Goal: Information Seeking & Learning: Learn about a topic

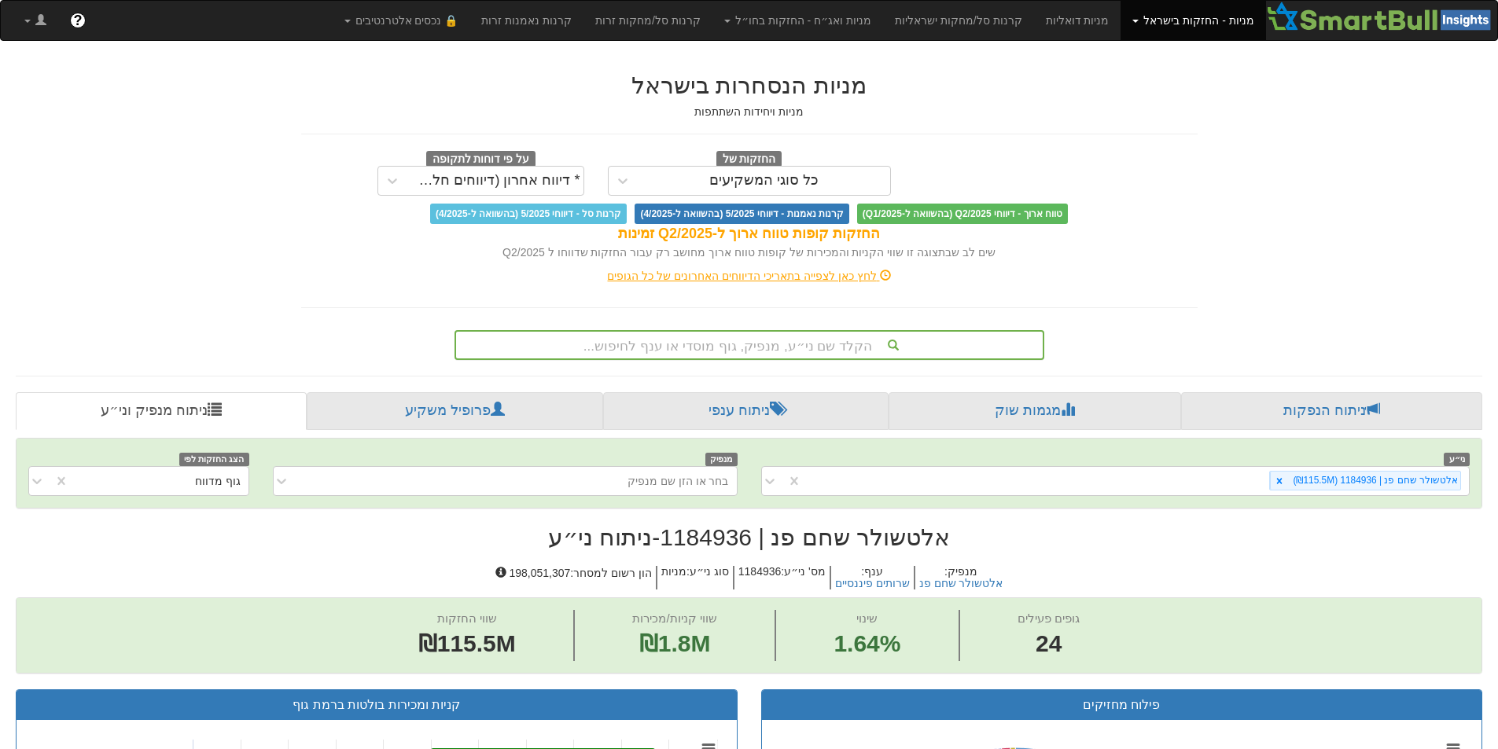
click at [856, 343] on div "הקלד שם ני״ע, מנפיק, גוף מוסדי או ענף לחיפוש..." at bounding box center [749, 345] width 587 height 27
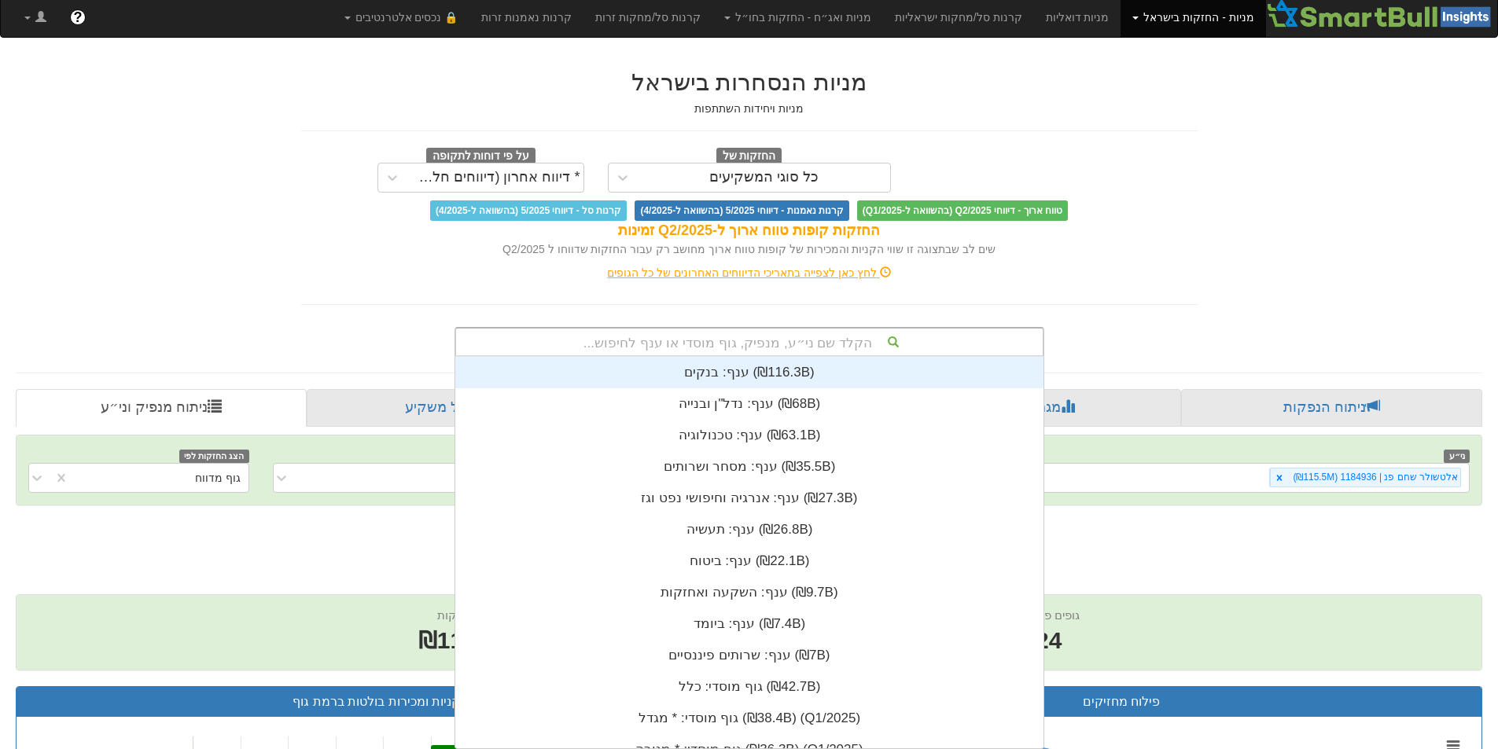
scroll to position [392, 0]
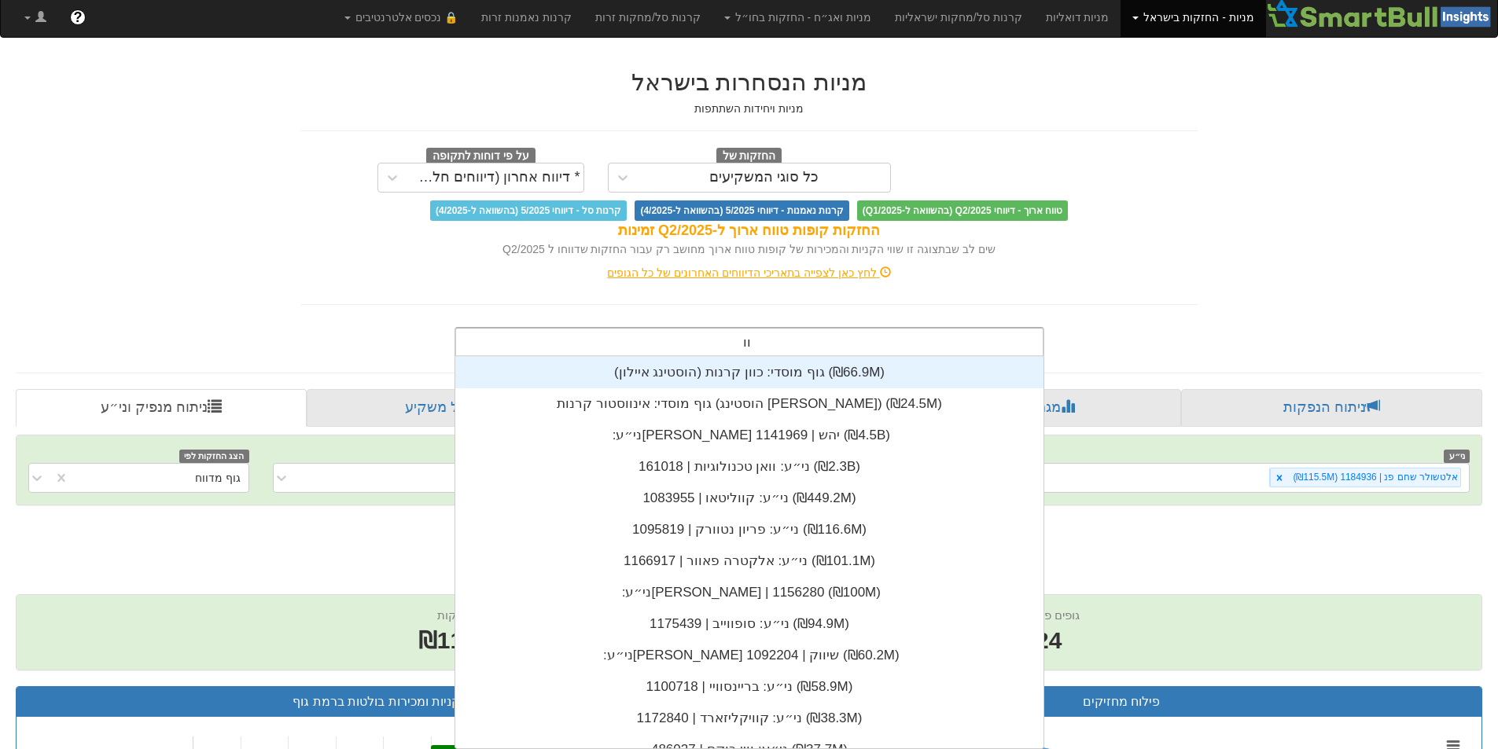
type input "וואן"
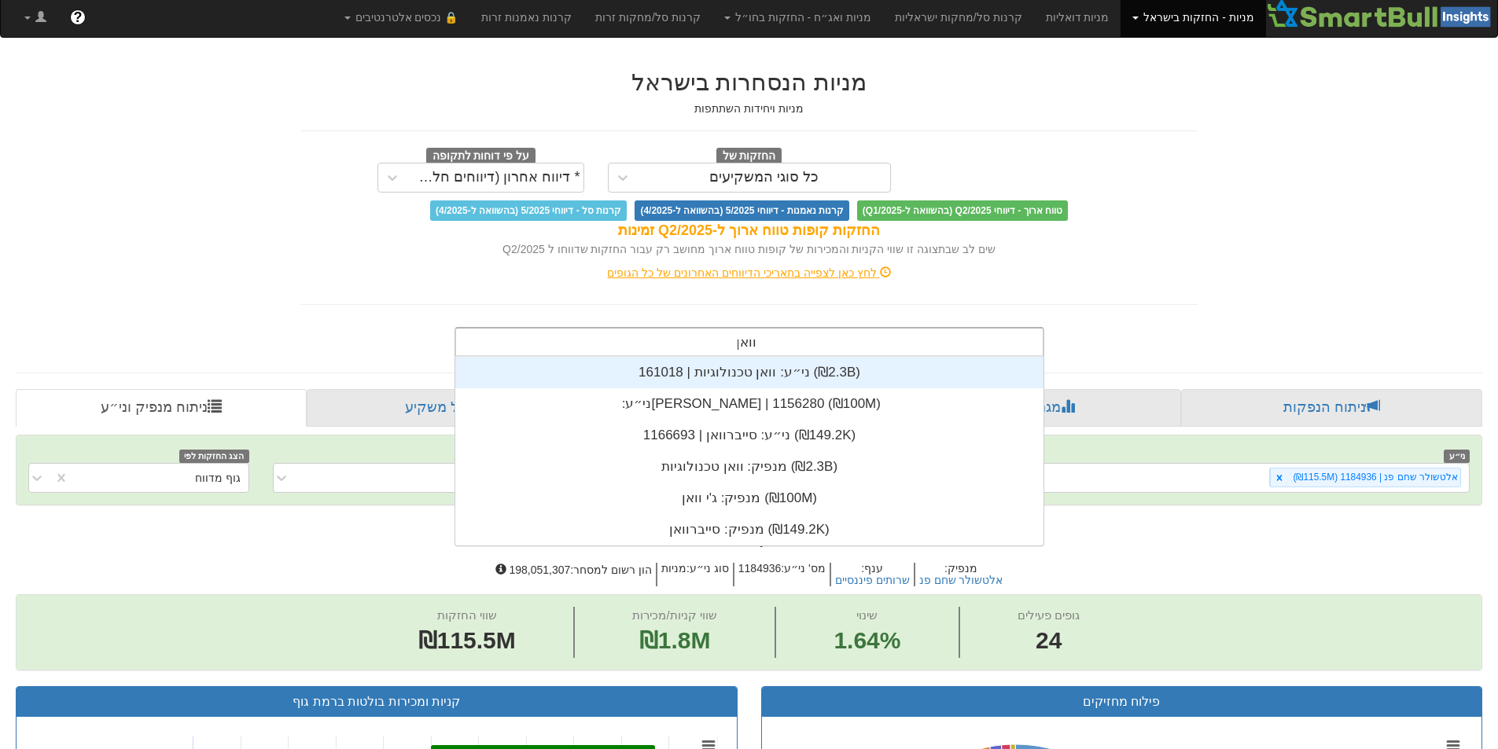
scroll to position [189, 0]
click at [747, 369] on div "ני״ע: ‏וואן טכנולוגיות | 161018 ‎(₪2.3B)‎" at bounding box center [749, 372] width 588 height 31
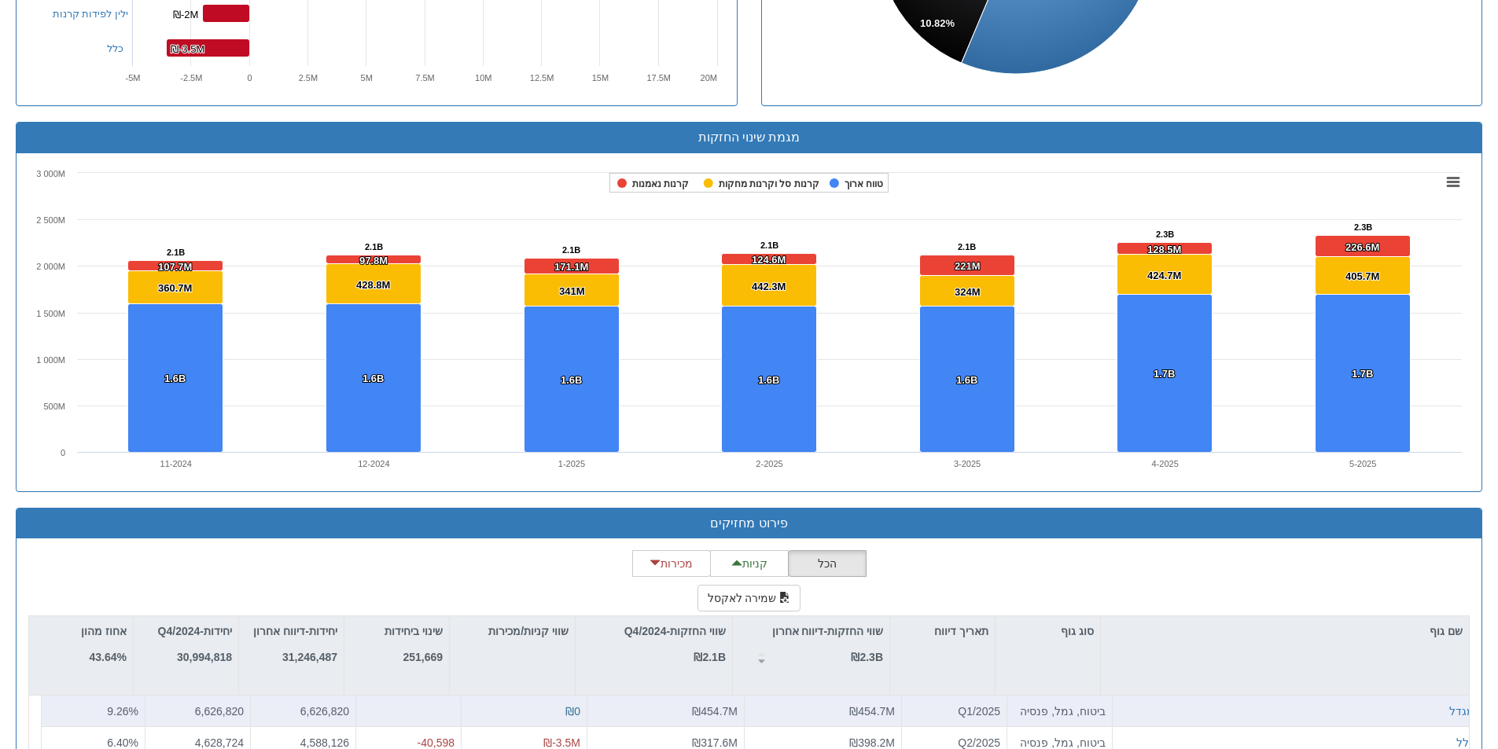
scroll to position [1166, 0]
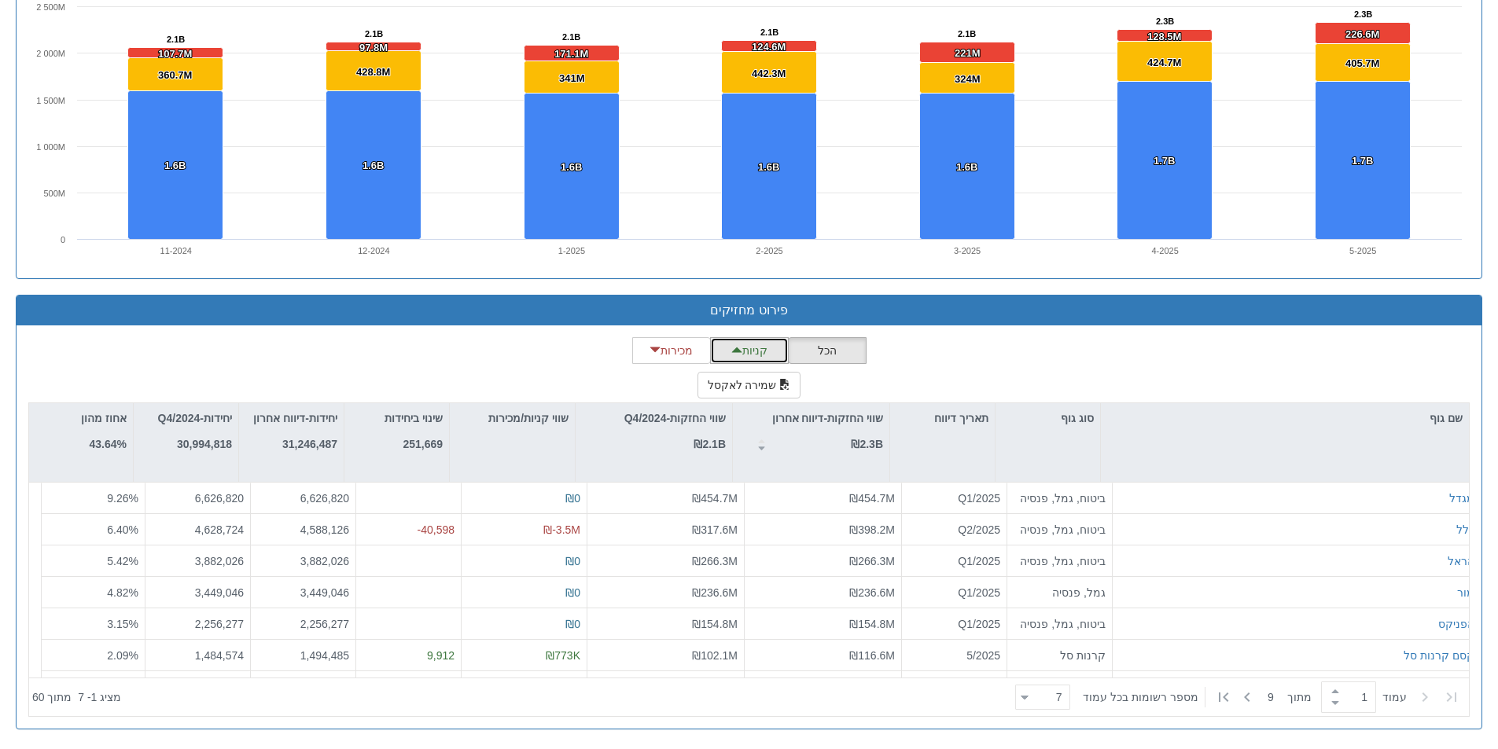
click at [756, 351] on button "קניות" at bounding box center [749, 350] width 79 height 27
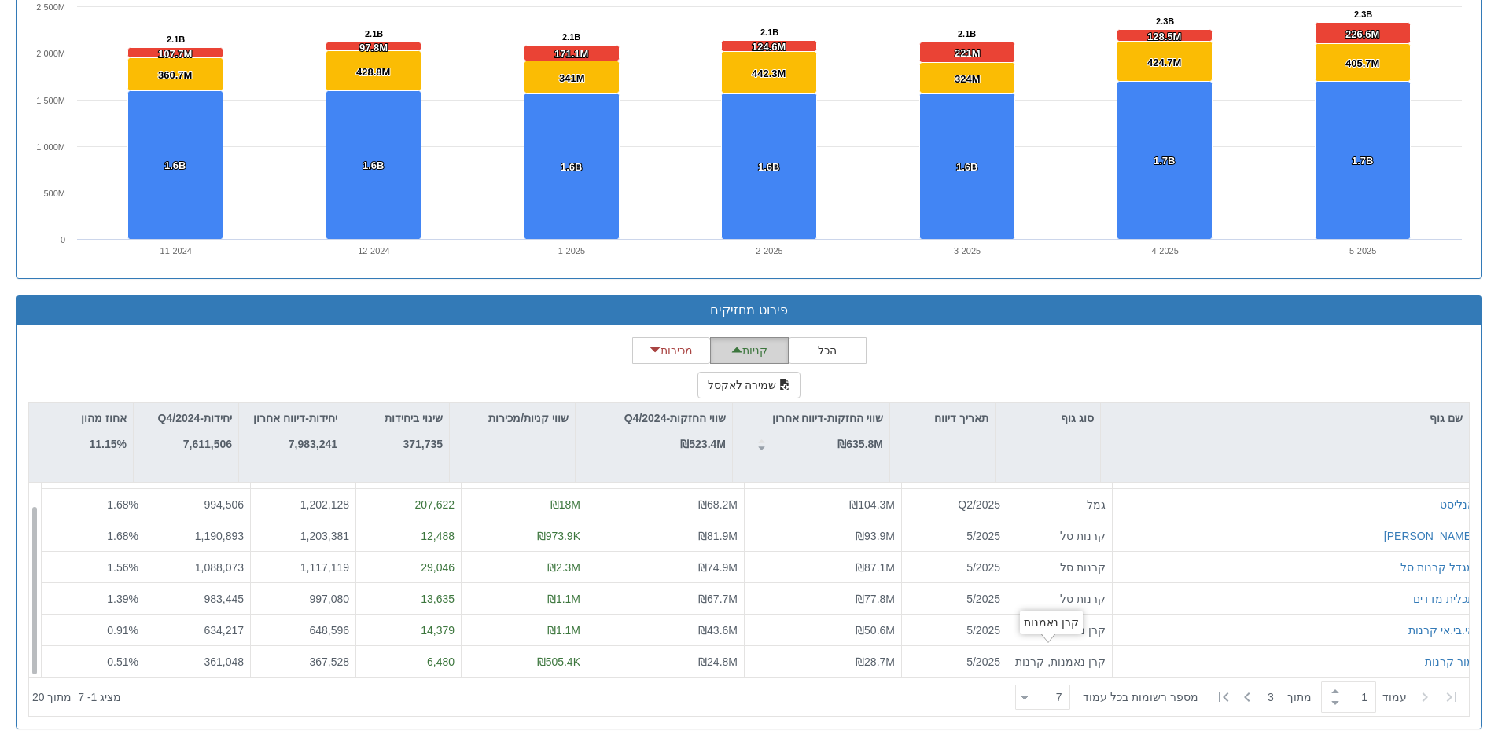
scroll to position [25, 0]
click at [1245, 693] on icon at bounding box center [1247, 697] width 19 height 19
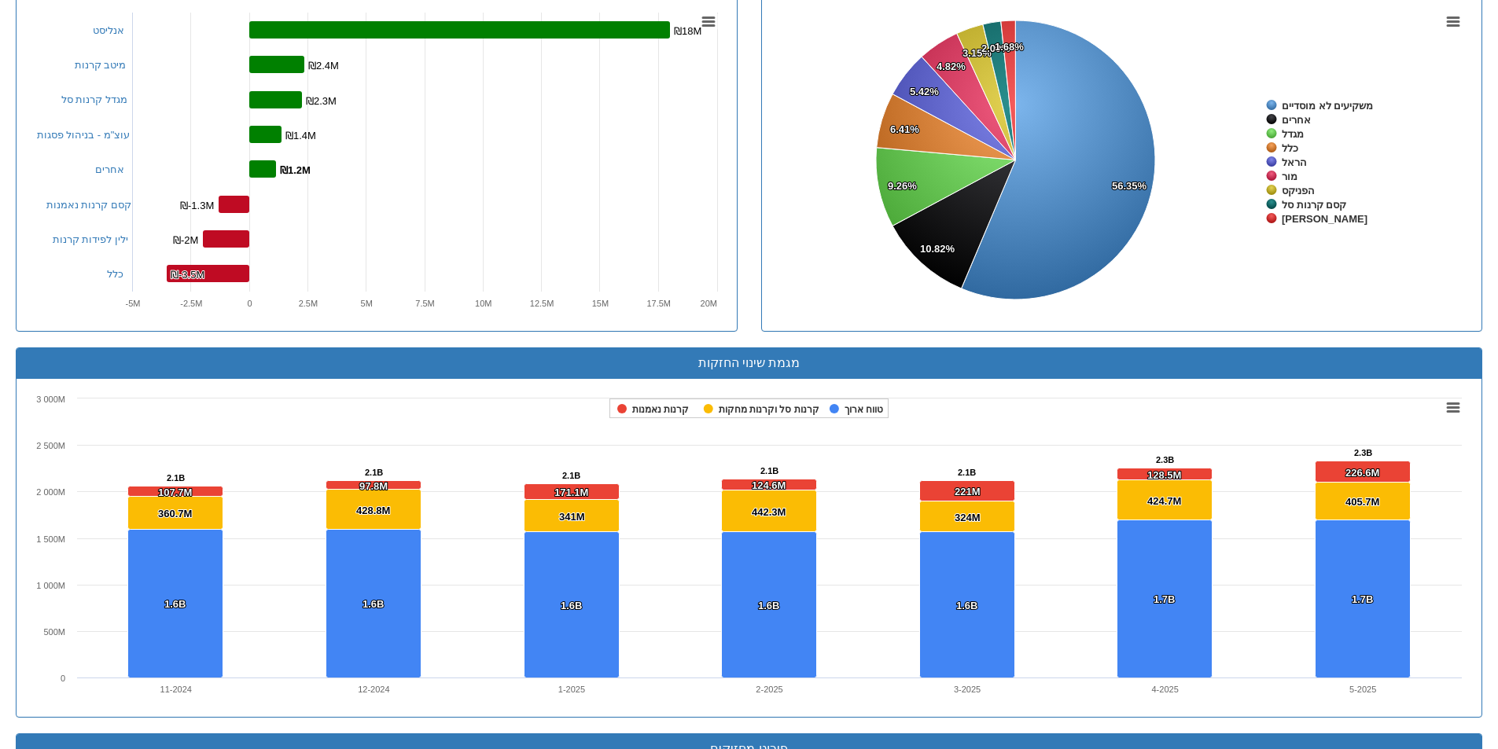
scroll to position [1166, 0]
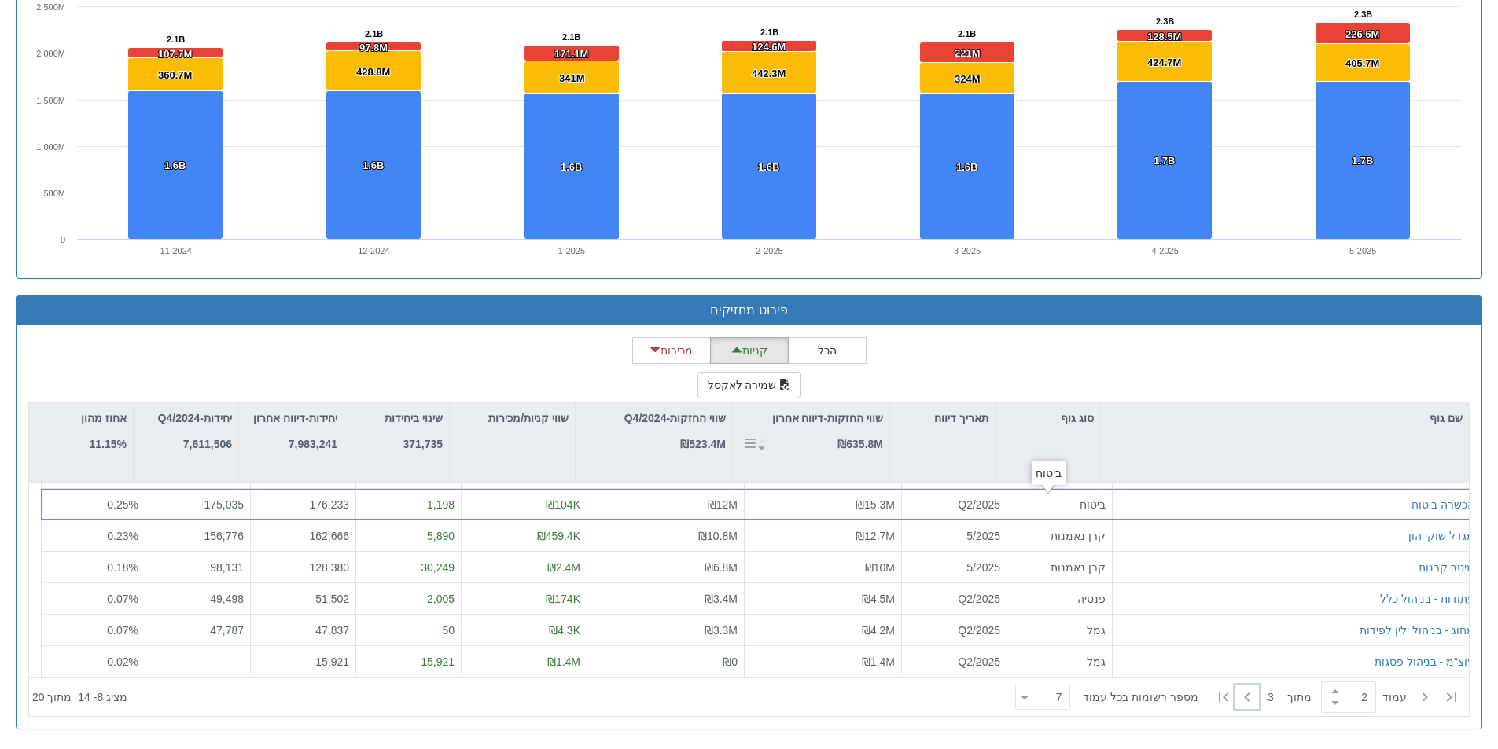
click at [857, 438] on strong "₪635.8M" at bounding box center [860, 444] width 46 height 13
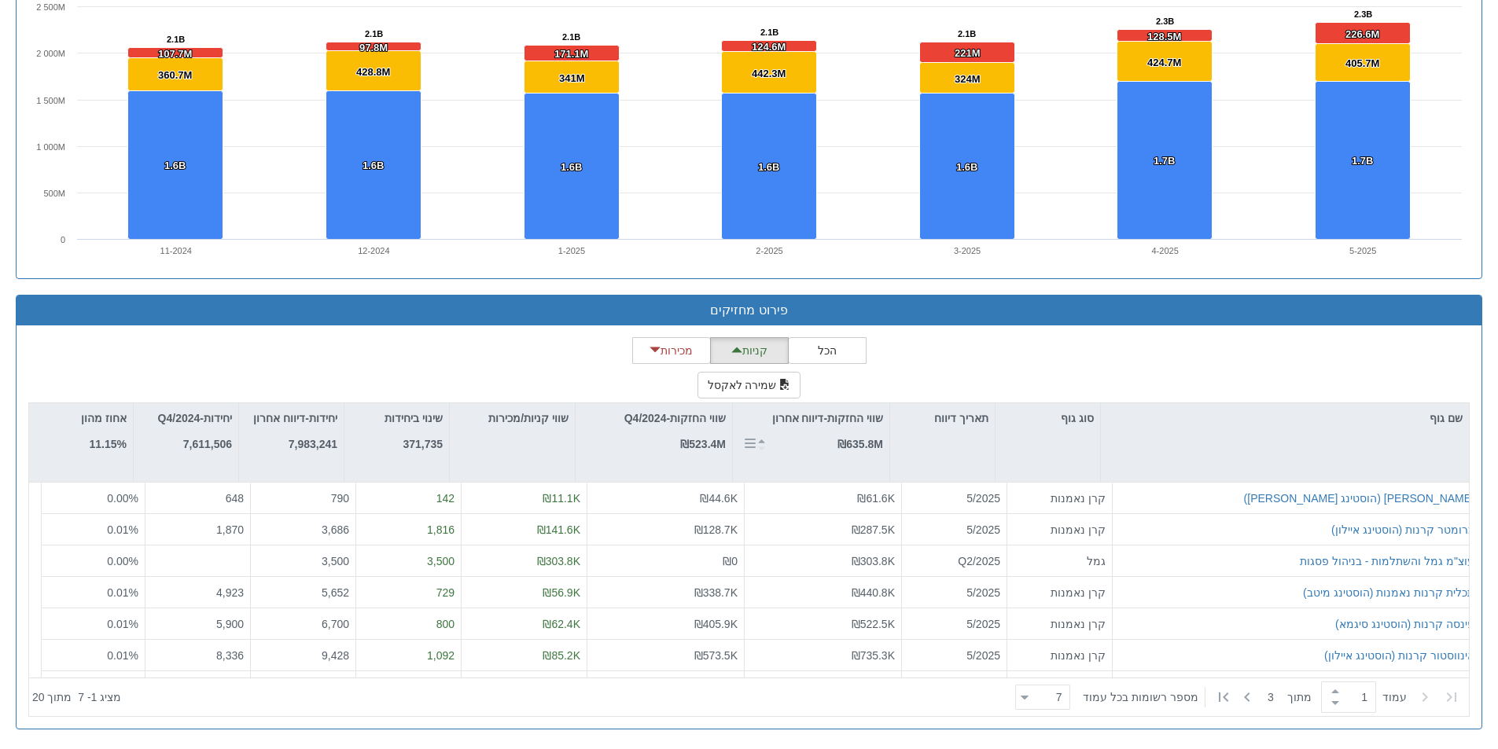
scroll to position [0, 0]
click at [857, 438] on strong "₪635.8M" at bounding box center [860, 444] width 46 height 13
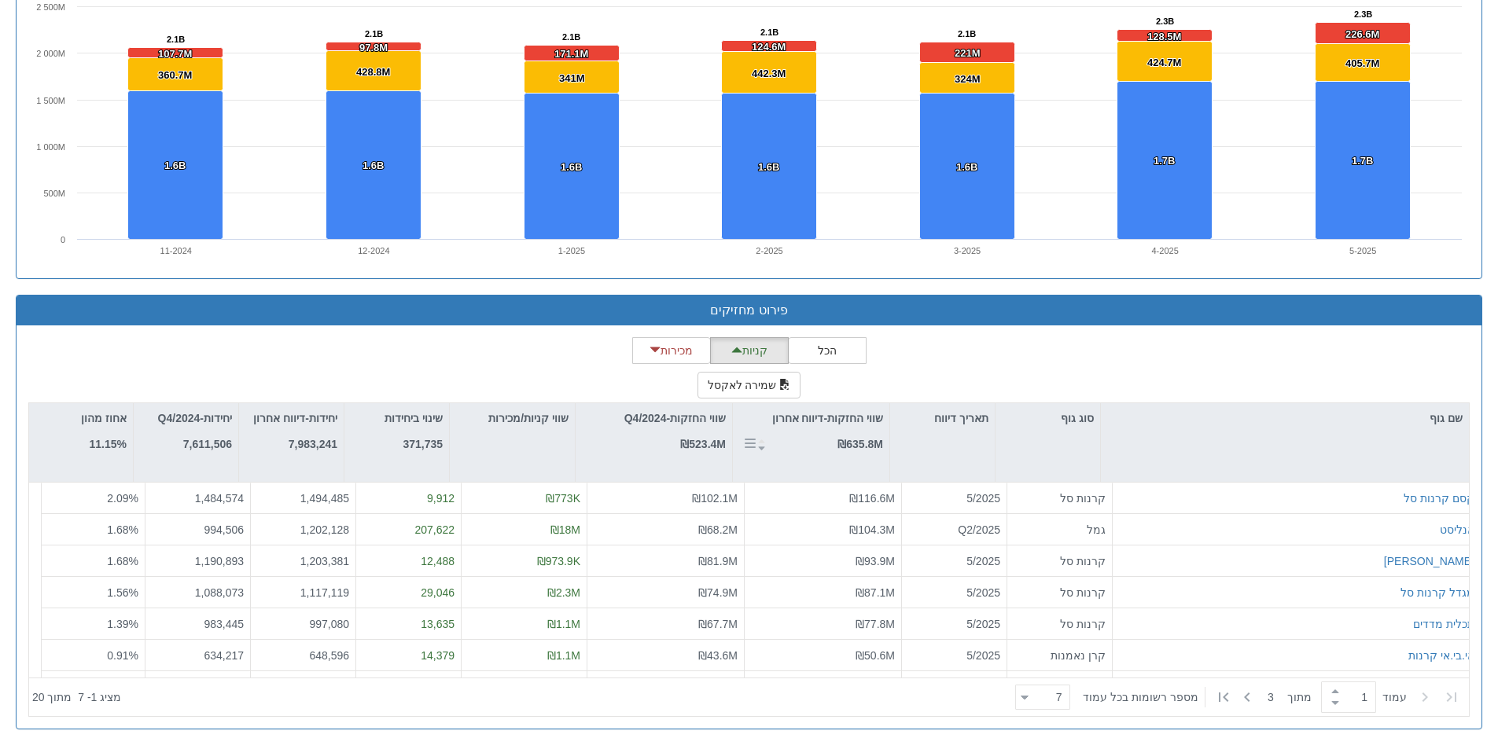
click at [857, 438] on strong "₪635.8M" at bounding box center [860, 444] width 46 height 13
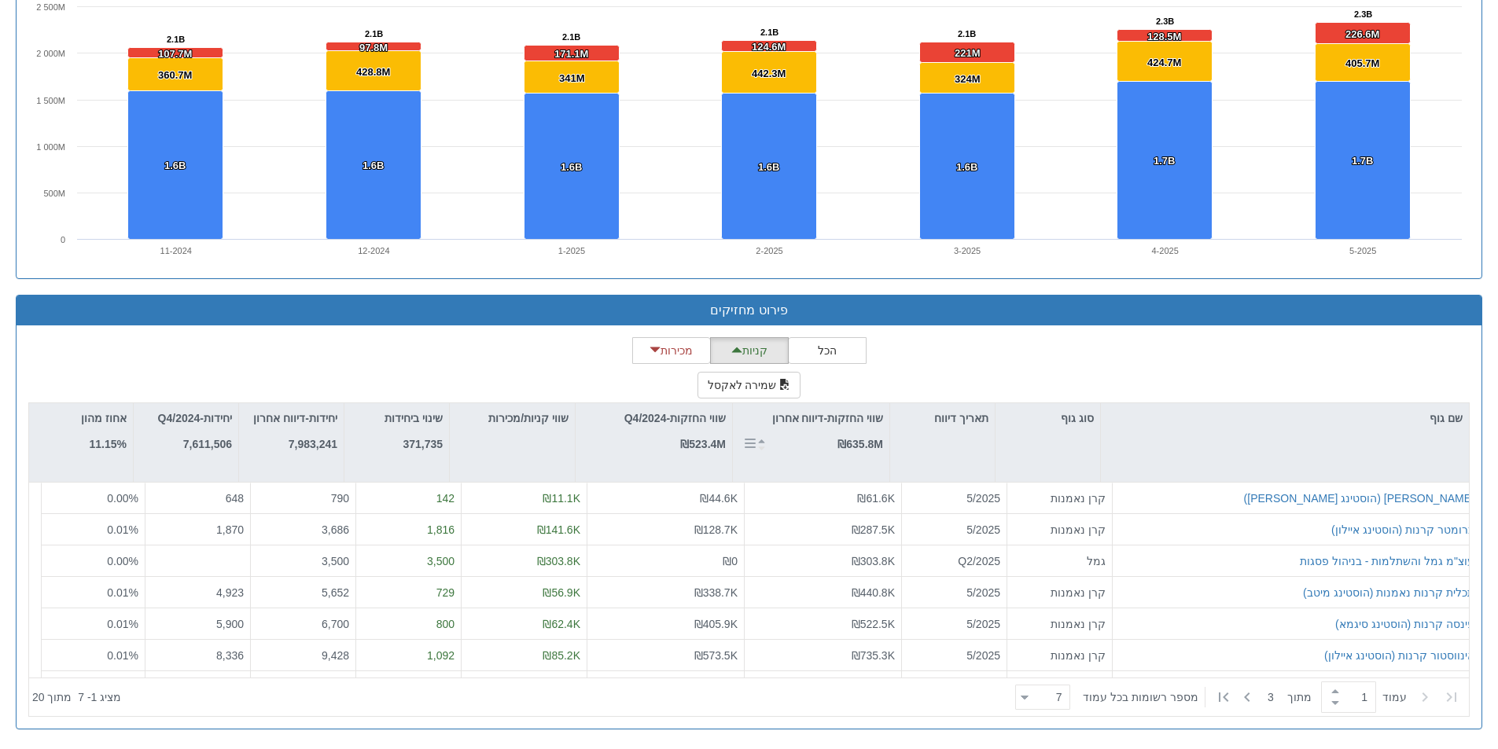
click at [857, 438] on strong "₪635.8M" at bounding box center [860, 444] width 46 height 13
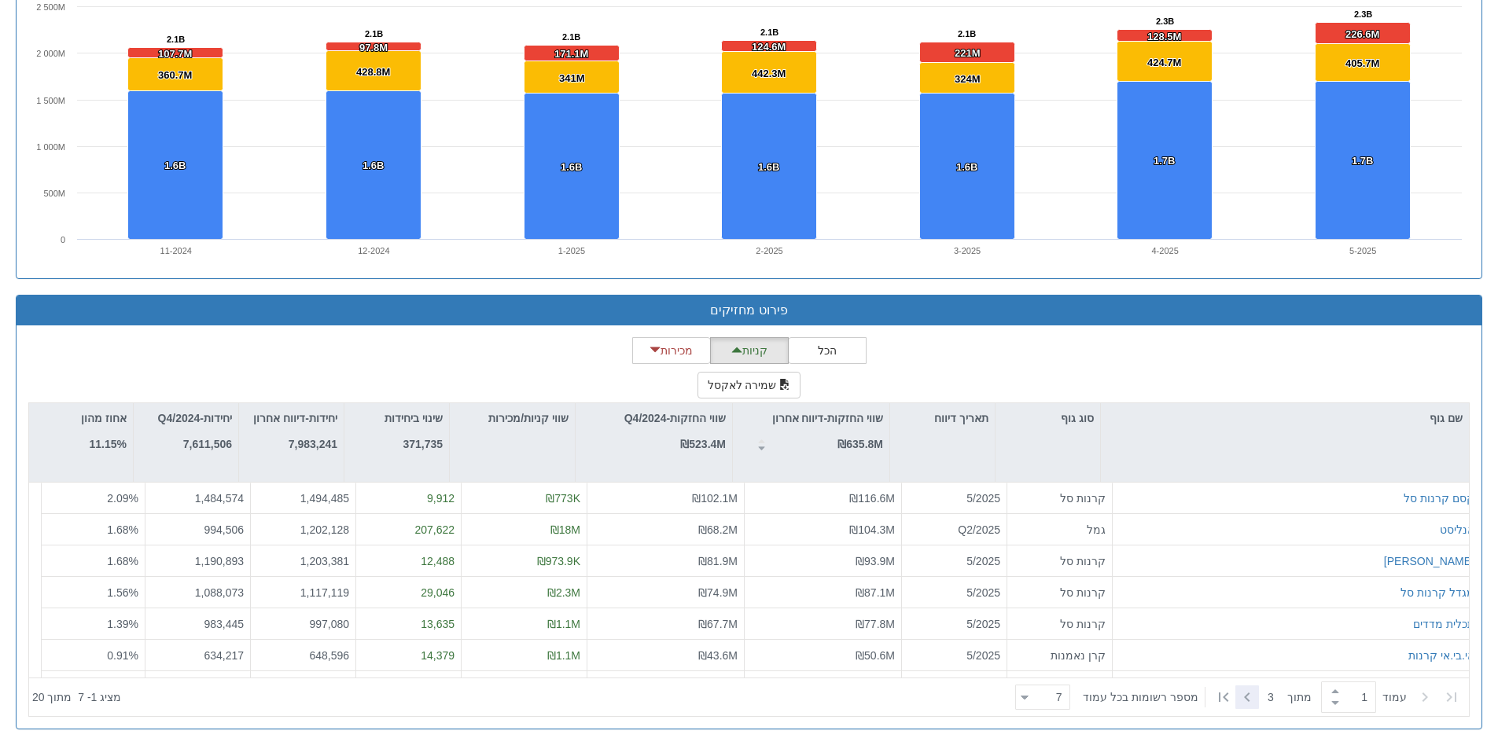
click at [1248, 694] on icon at bounding box center [1247, 697] width 19 height 19
type input "2"
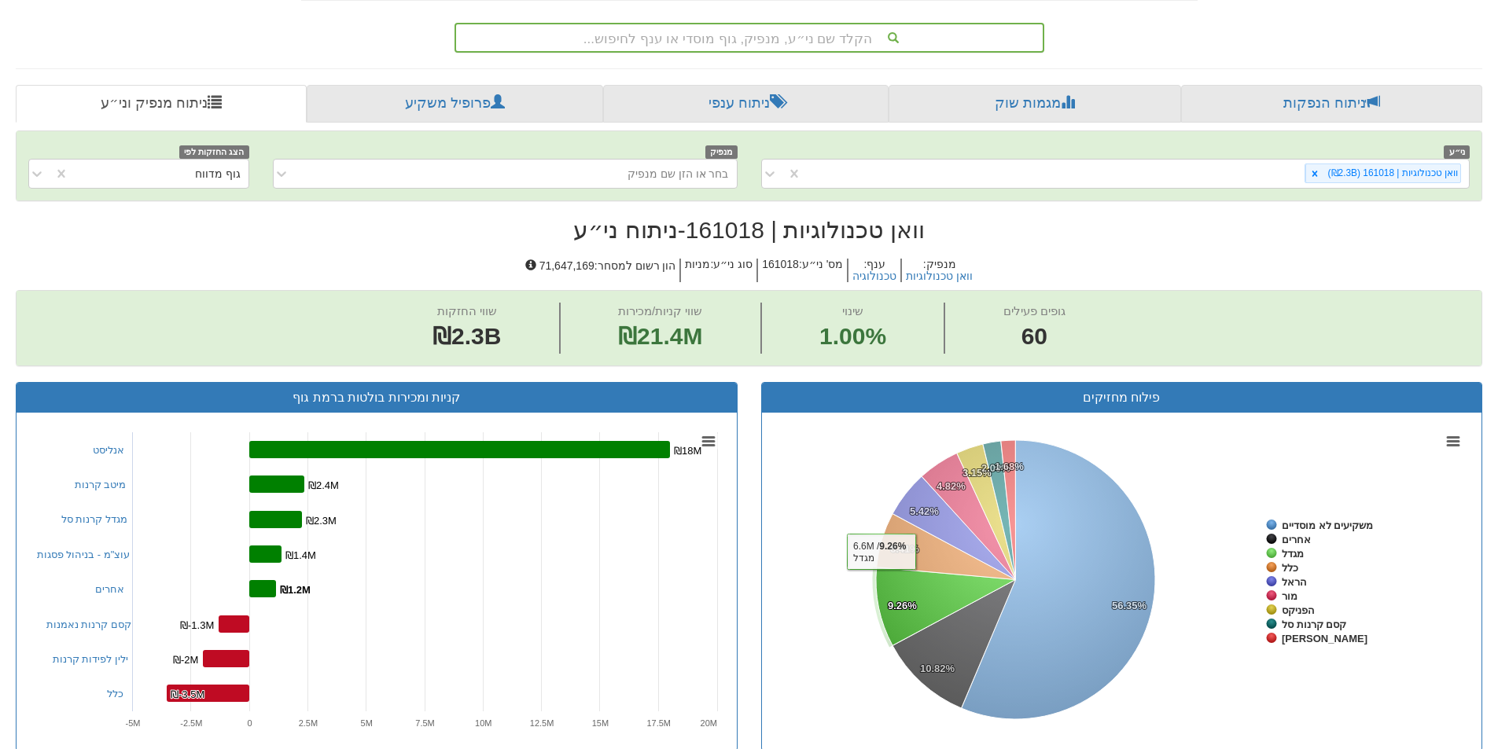
scroll to position [301, 0]
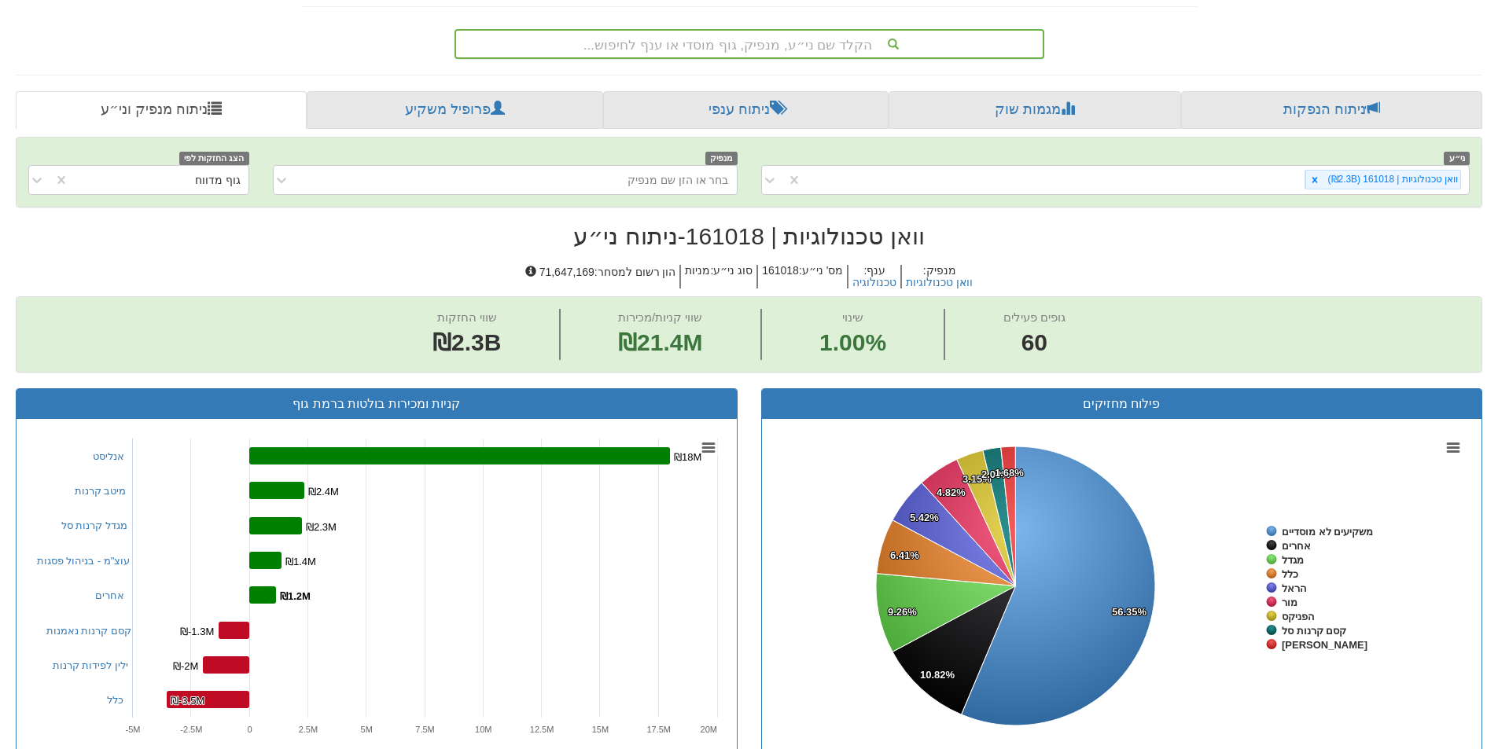
click at [836, 40] on div "הקלד שם ני״ע, מנפיק, גוף מוסדי או ענף לחיפוש..." at bounding box center [749, 44] width 587 height 27
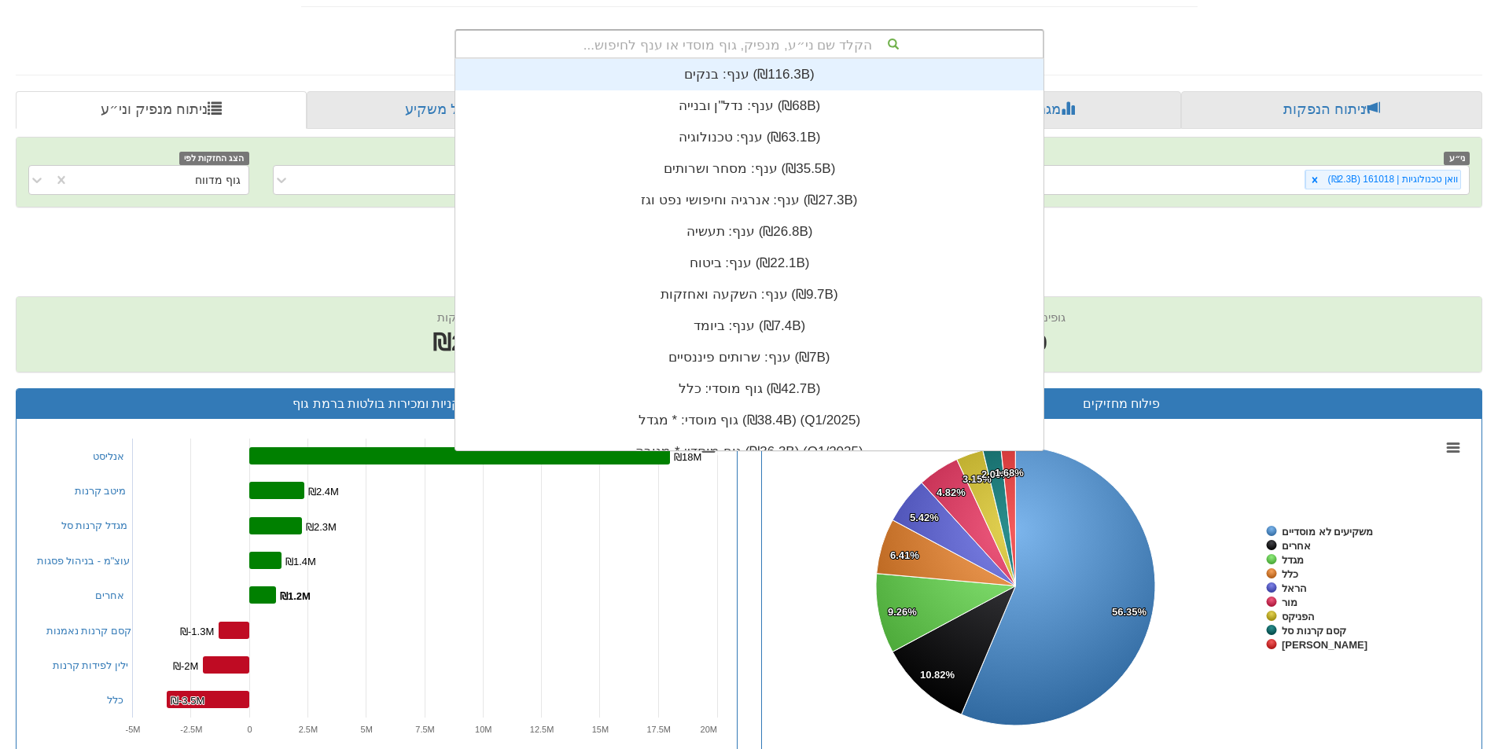
scroll to position [392, 0]
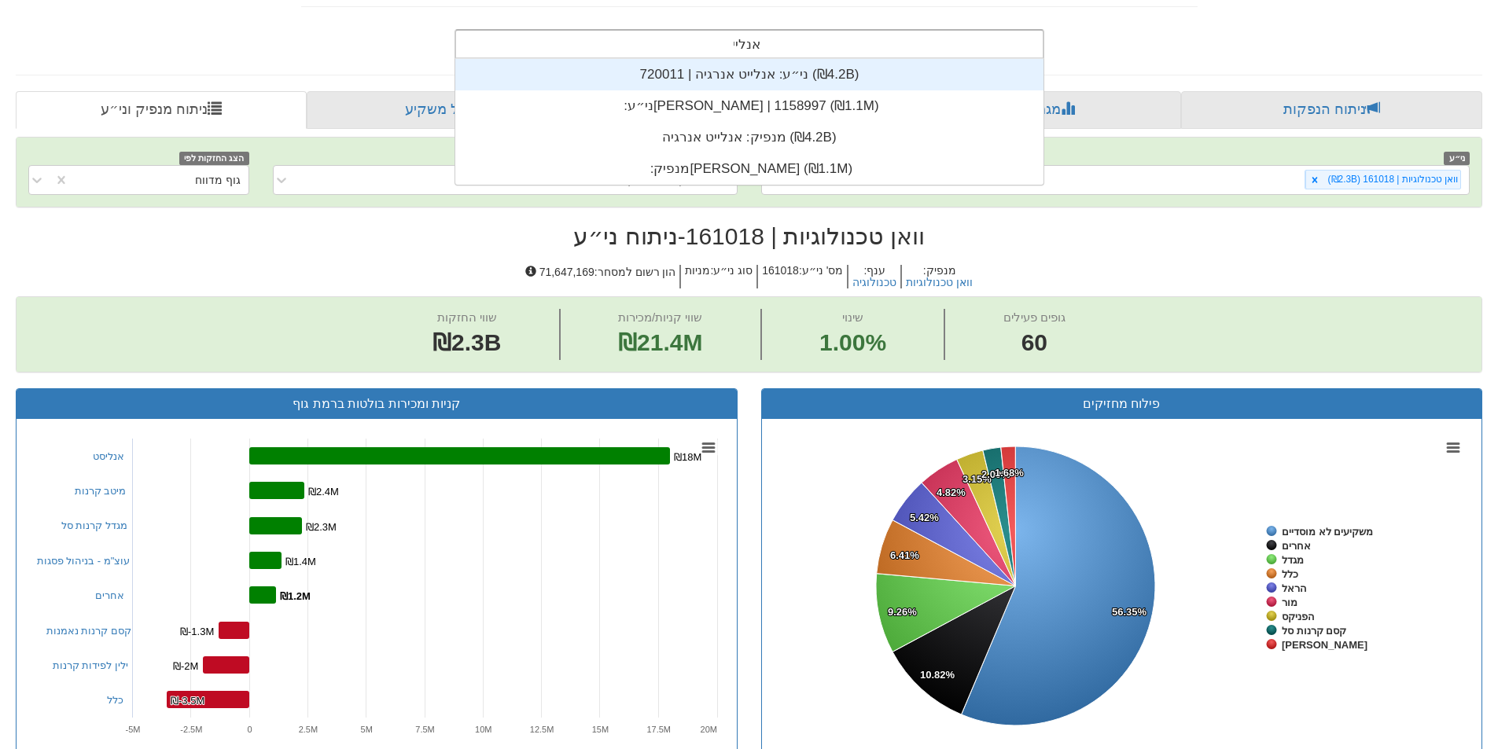
type input "אנלייט"
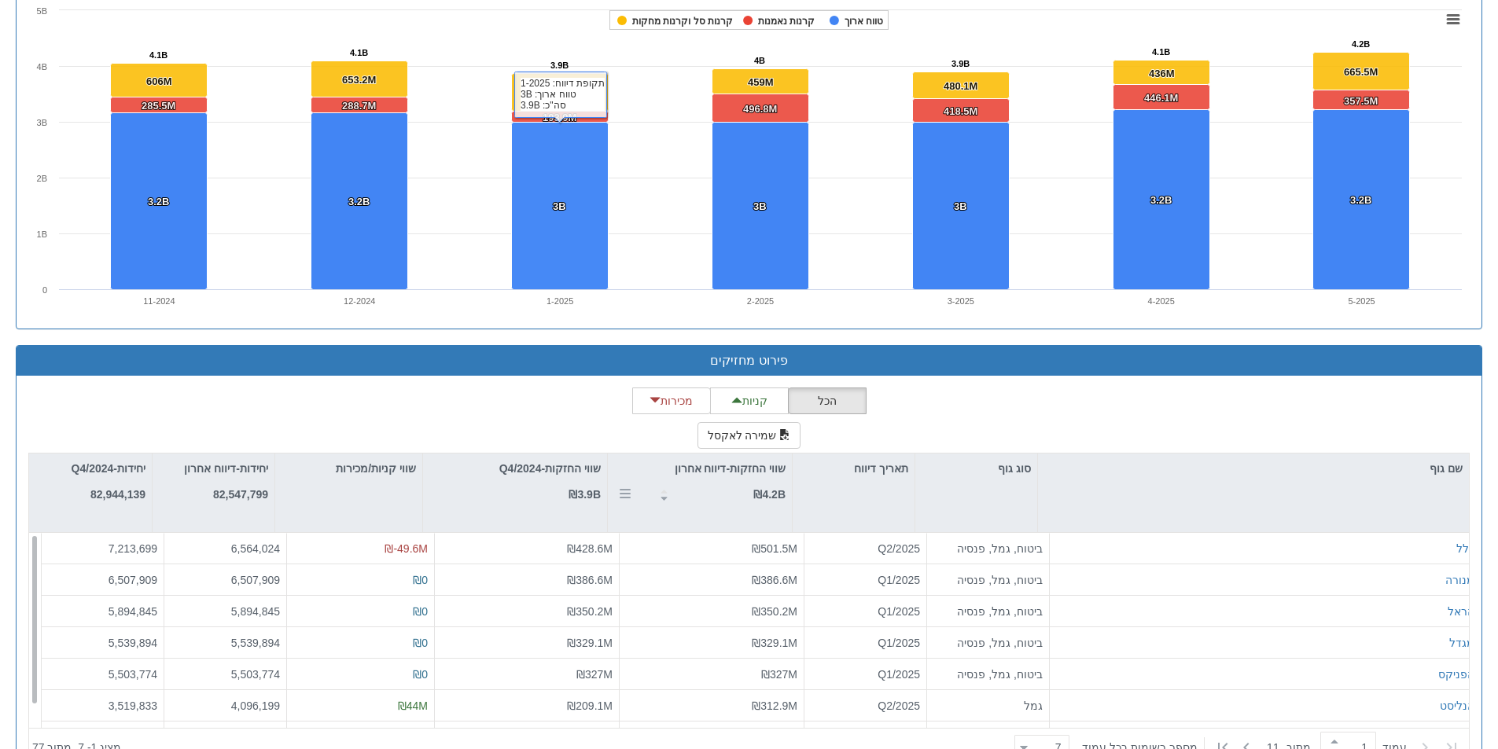
scroll to position [1651, 0]
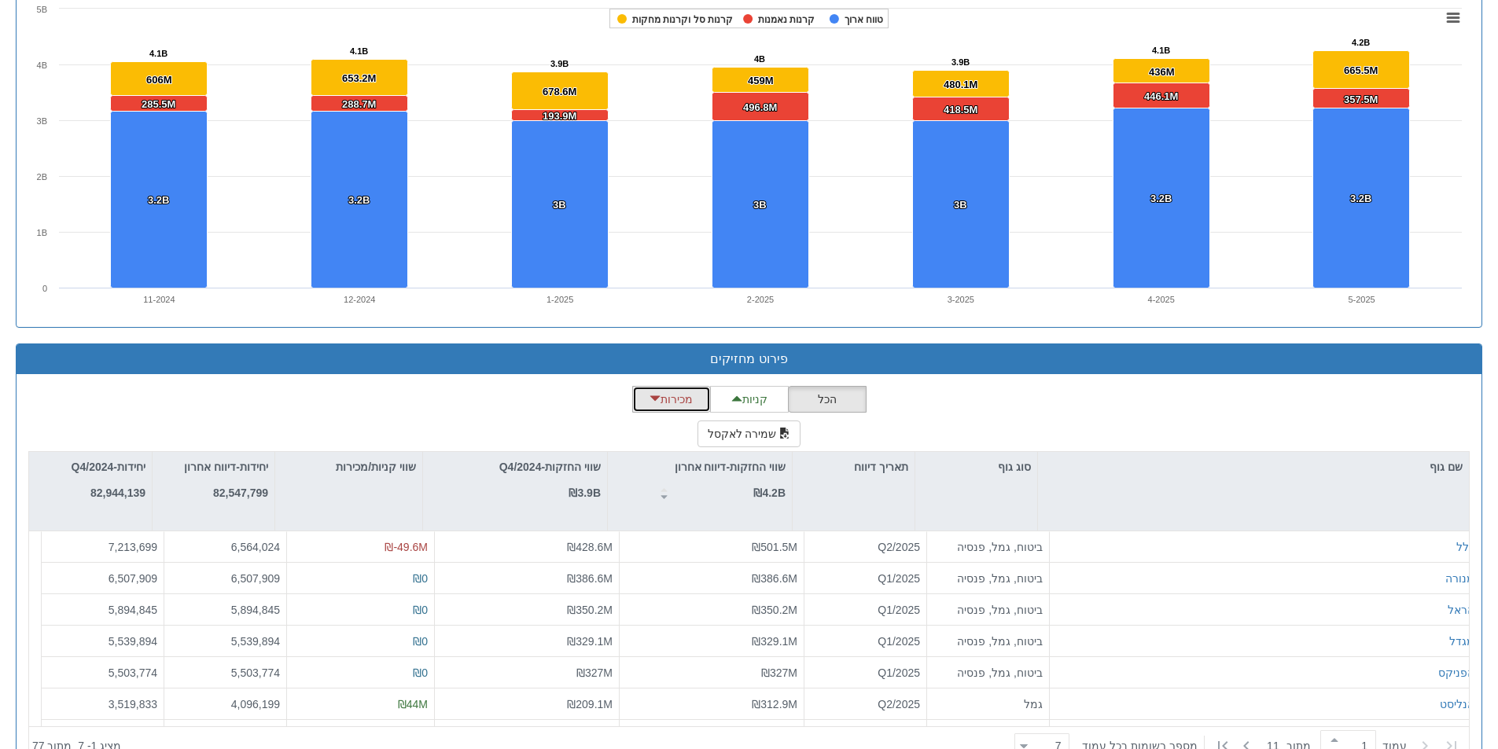
click at [666, 393] on button "מכירות" at bounding box center [671, 399] width 79 height 27
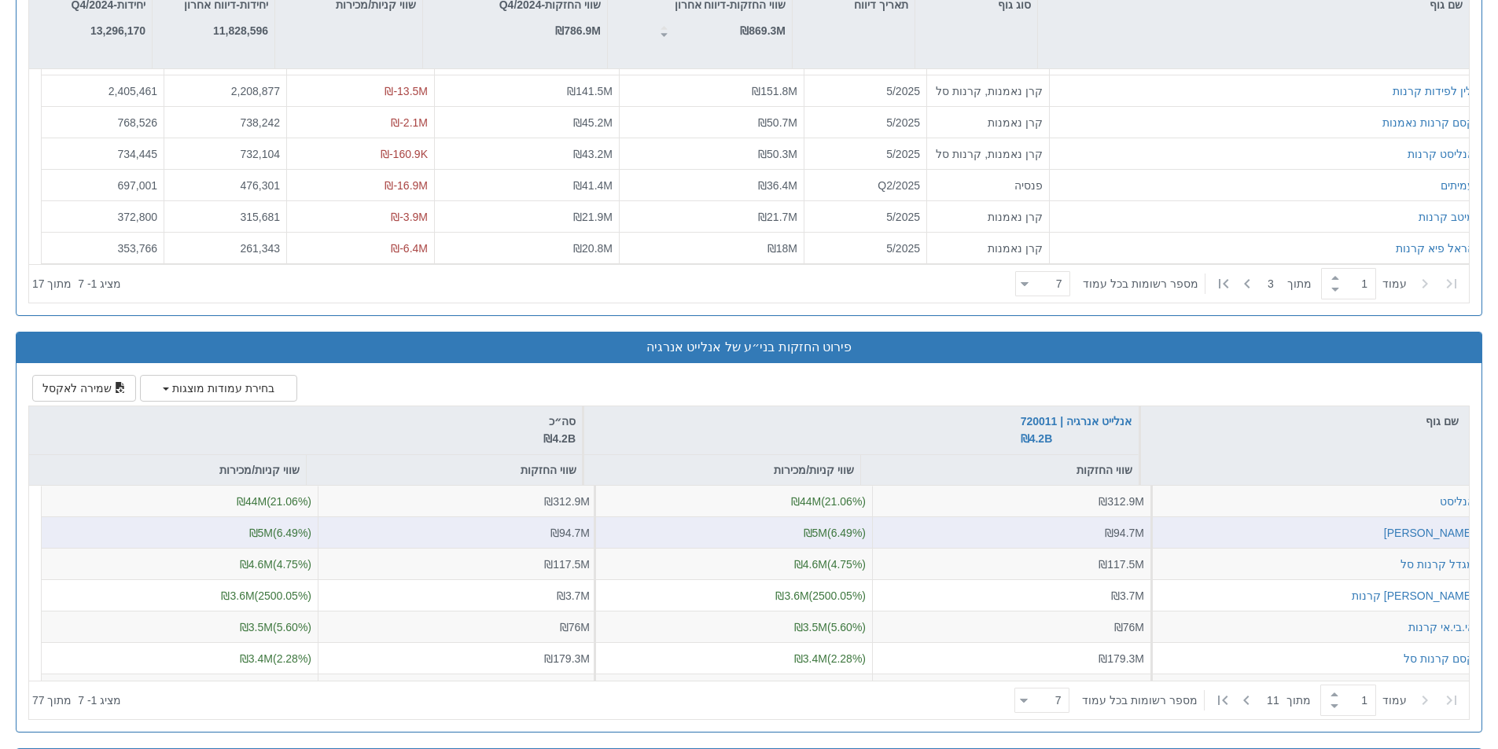
scroll to position [2280, 0]
